Goal: Check status: Check status

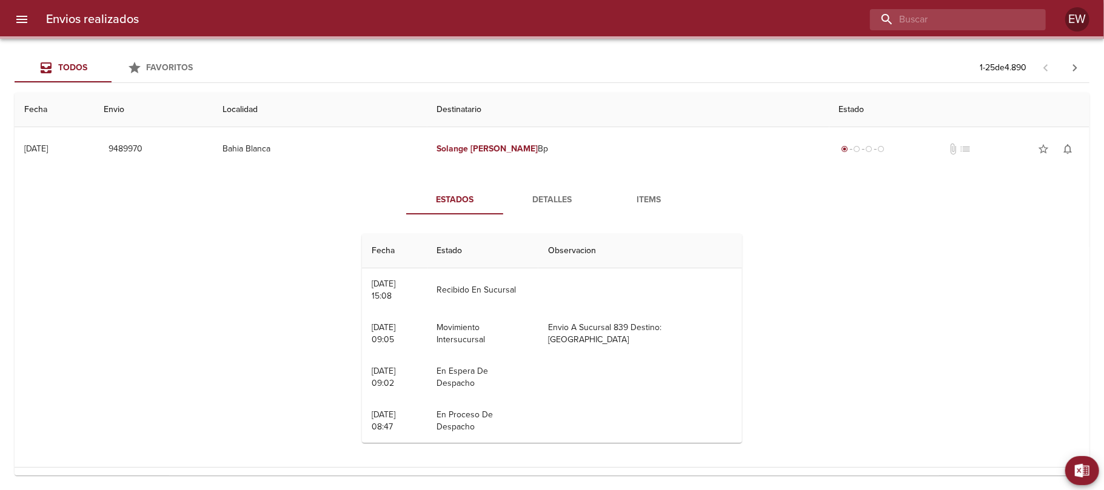
click at [995, 18] on input "buscar" at bounding box center [947, 19] width 155 height 21
paste input "[PERSON_NAME] [PERSON_NAME] ML"
type input "[PERSON_NAME] [PERSON_NAME] ML"
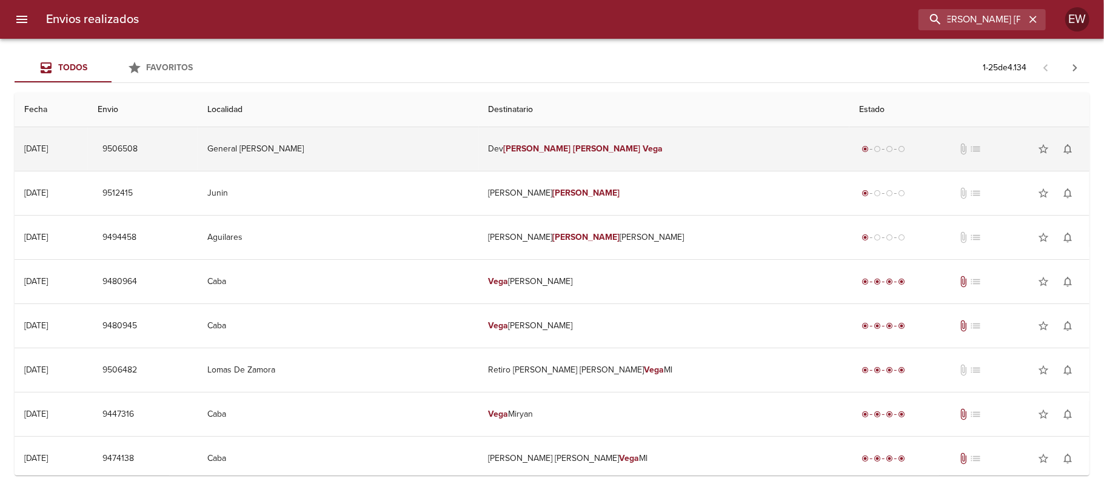
click at [631, 142] on td "Dev [PERSON_NAME] [PERSON_NAME]" at bounding box center [664, 149] width 371 height 44
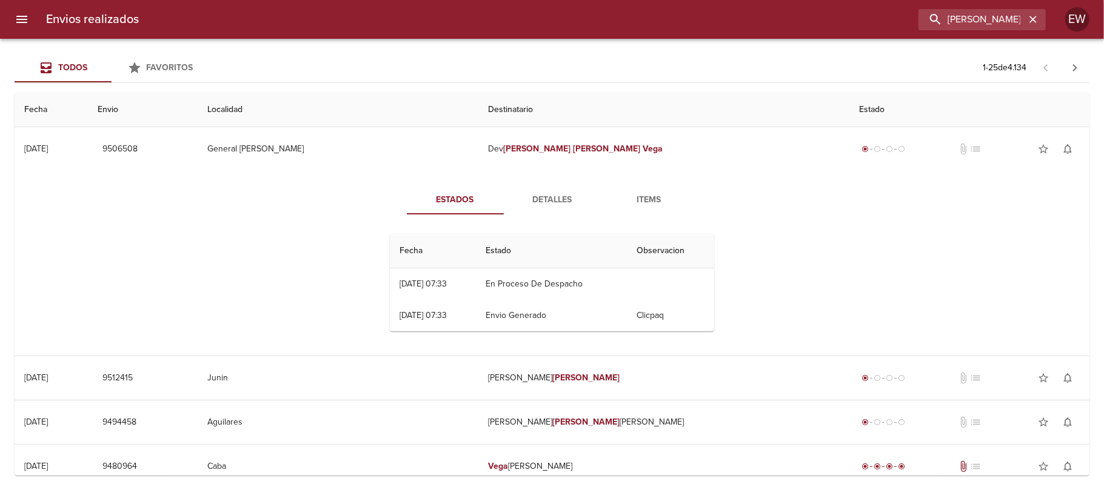
click at [546, 193] on span "Detalles" at bounding box center [552, 200] width 82 height 15
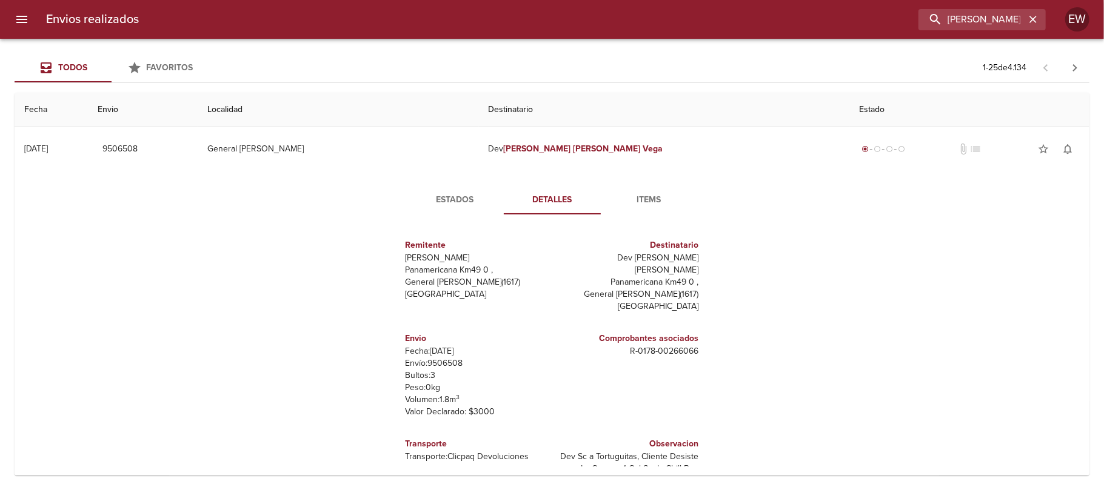
click at [446, 202] on span "Estados" at bounding box center [455, 200] width 82 height 15
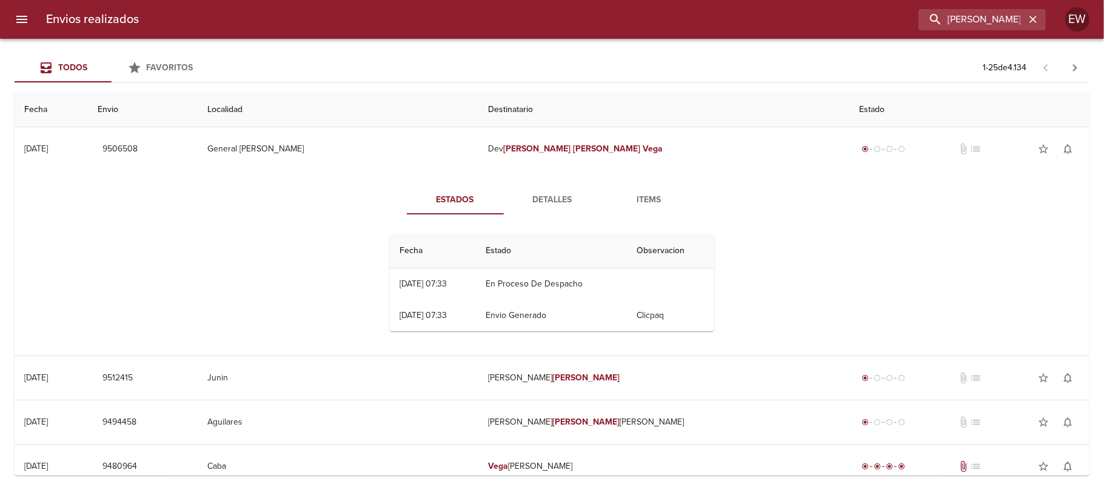
click at [558, 204] on span "Detalles" at bounding box center [552, 200] width 82 height 15
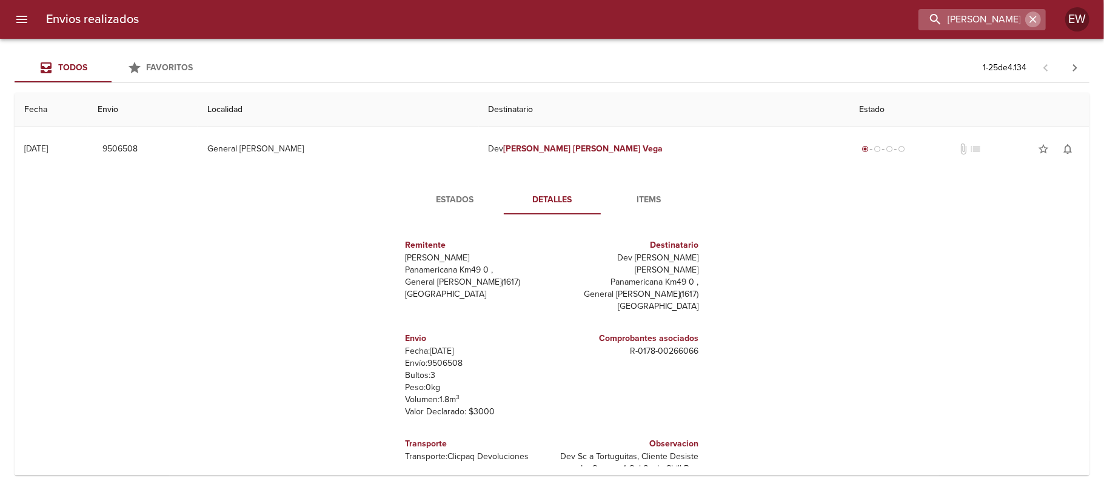
click at [1033, 18] on icon "button" at bounding box center [1033, 19] width 12 height 12
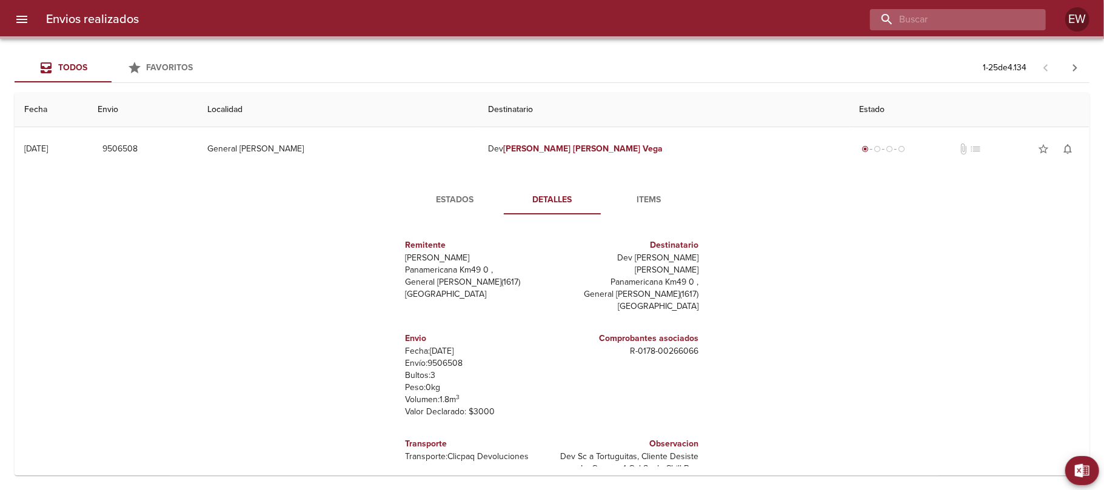
click at [1004, 25] on input "buscar" at bounding box center [947, 19] width 155 height 21
paste input "[PERSON_NAME]"
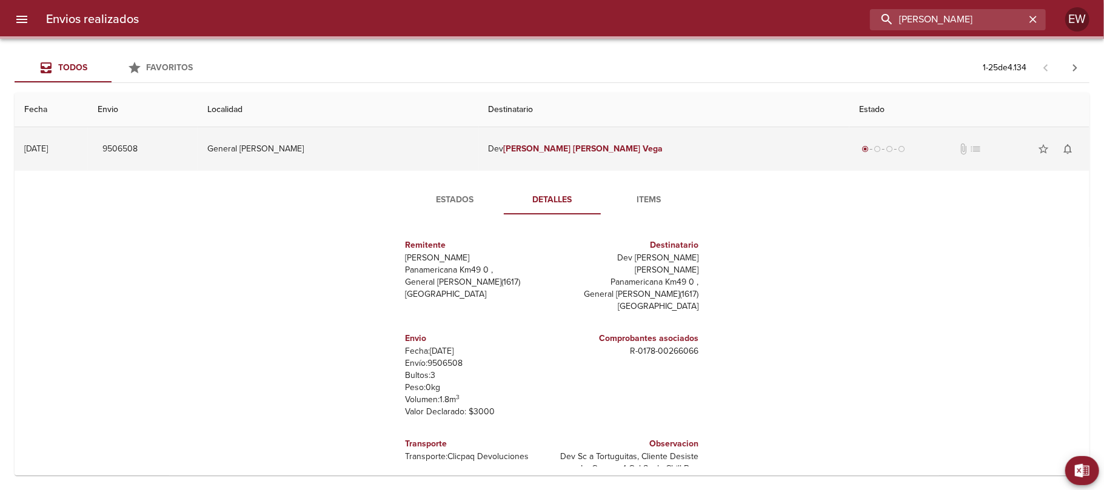
type input "[PERSON_NAME]"
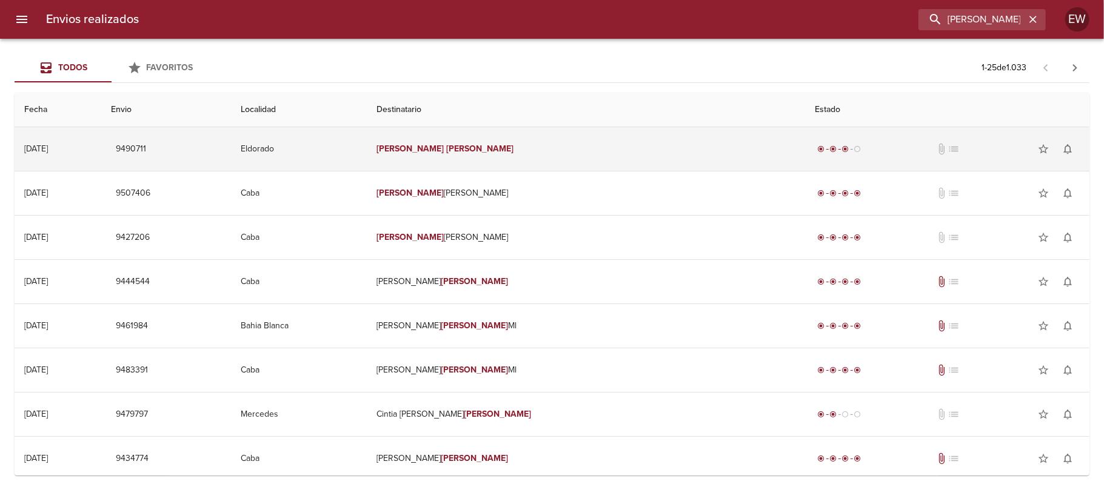
click at [444, 152] on em "[PERSON_NAME]" at bounding box center [409, 149] width 67 height 10
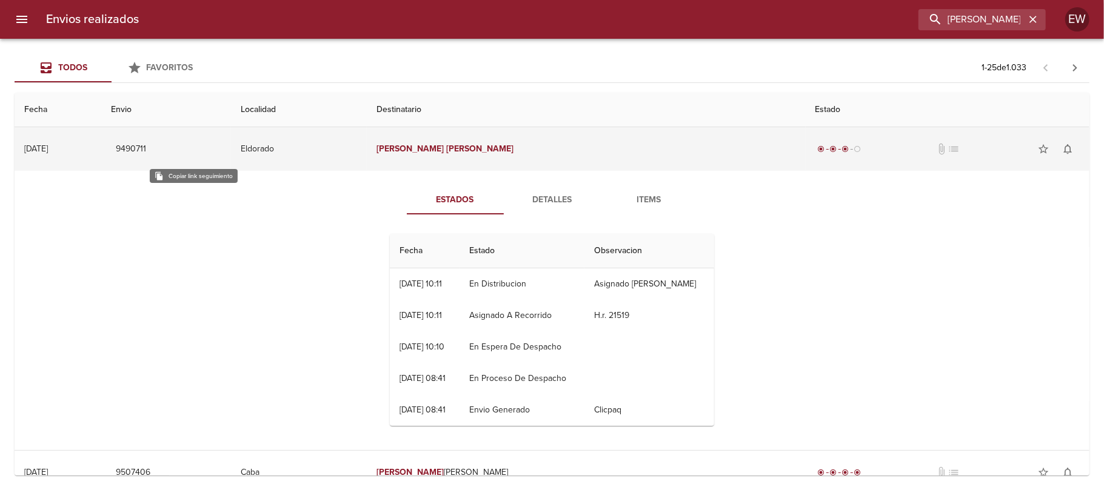
click at [146, 152] on span "9490711" at bounding box center [131, 149] width 30 height 15
click at [146, 148] on span "9490711" at bounding box center [131, 149] width 30 height 15
